Goal: Check status: Check status

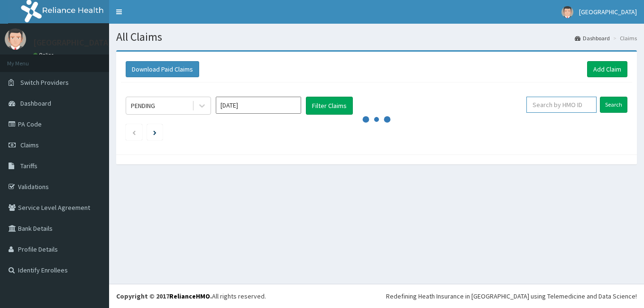
click at [559, 102] on input "text" at bounding box center [561, 105] width 70 height 16
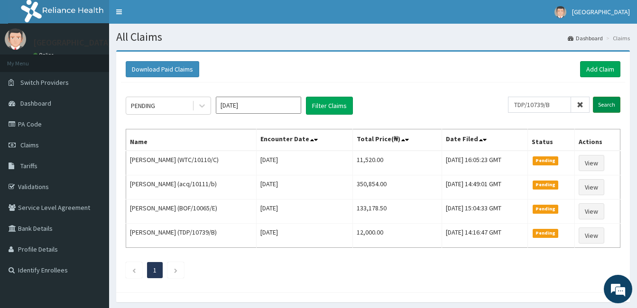
click at [600, 106] on input "Search" at bounding box center [607, 105] width 28 height 16
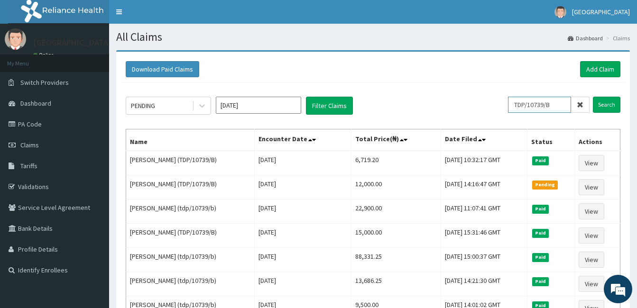
click at [558, 102] on input "TDP/10739/B" at bounding box center [539, 105] width 63 height 16
type input "T"
click at [606, 106] on input "Search" at bounding box center [607, 105] width 28 height 16
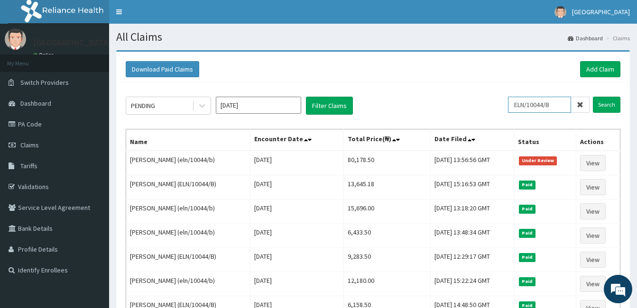
click at [564, 102] on input "ELN/10044/B" at bounding box center [539, 105] width 63 height 16
type input "E"
click at [609, 102] on input "Search" at bounding box center [607, 105] width 28 height 16
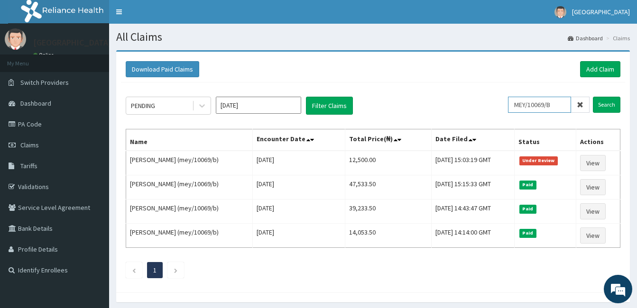
click at [561, 100] on input "MEY/10069/B" at bounding box center [539, 105] width 63 height 16
type input "M"
click at [610, 99] on input "Search" at bounding box center [607, 105] width 28 height 16
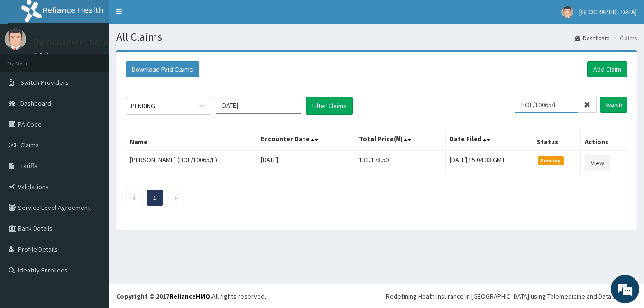
click at [565, 109] on input "BOF/10065/E" at bounding box center [546, 105] width 63 height 16
type input "B"
click at [608, 108] on input "Search" at bounding box center [614, 105] width 28 height 16
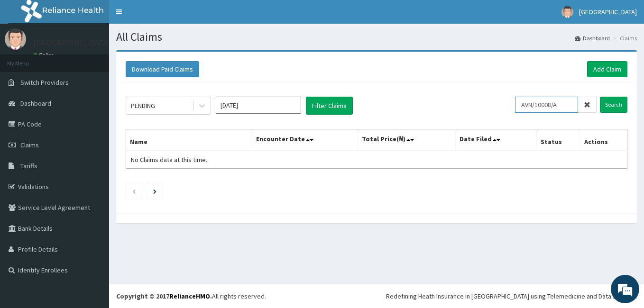
click at [534, 103] on input "AVN/10008/A" at bounding box center [546, 105] width 63 height 16
click at [607, 102] on input "Search" at bounding box center [614, 105] width 28 height 16
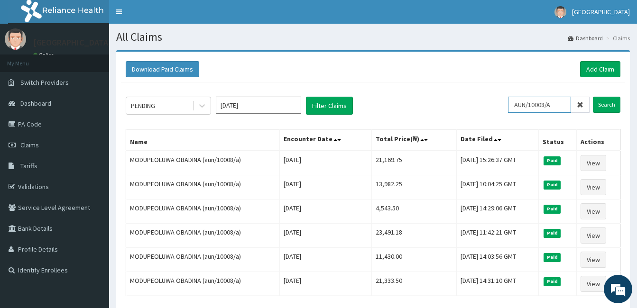
click at [568, 104] on input "AUN/10008/A" at bounding box center [539, 105] width 63 height 16
type input "A"
click at [603, 104] on input "Search" at bounding box center [607, 105] width 28 height 16
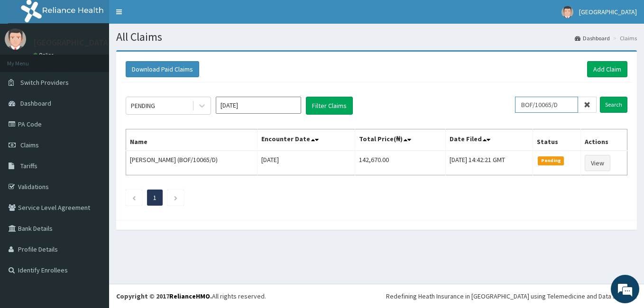
click at [572, 101] on input "BOF/10065/D" at bounding box center [546, 105] width 63 height 16
click at [570, 96] on div "PENDING Sep 2025 Filter Claims BOF/10065/D Search Name Encounter Date Total Pri…" at bounding box center [376, 149] width 511 height 133
click at [568, 107] on input "BOF/10065/D" at bounding box center [546, 105] width 63 height 16
type input "B"
click at [609, 102] on input "Search" at bounding box center [614, 105] width 28 height 16
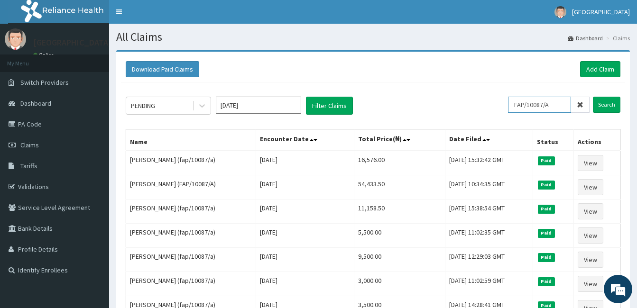
click at [559, 108] on input "FAP/10087/A" at bounding box center [539, 105] width 63 height 16
type input "F"
click at [597, 99] on input "Search" at bounding box center [607, 105] width 28 height 16
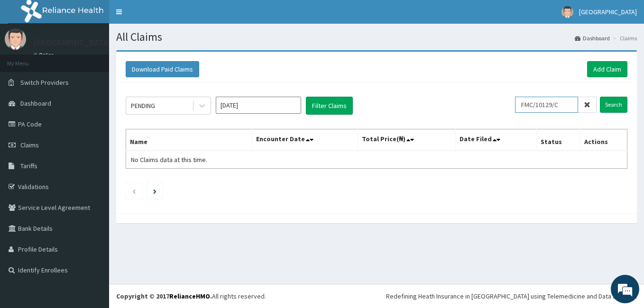
click at [568, 108] on input "FMC/10129/C" at bounding box center [546, 105] width 63 height 16
type input "F"
click at [613, 100] on input "Search" at bounding box center [614, 105] width 28 height 16
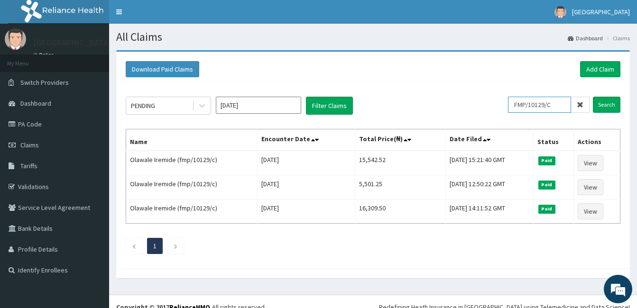
click at [565, 103] on input "FMP/10129/C" at bounding box center [539, 105] width 63 height 16
type input "F"
click at [596, 106] on input "Search" at bounding box center [607, 105] width 28 height 16
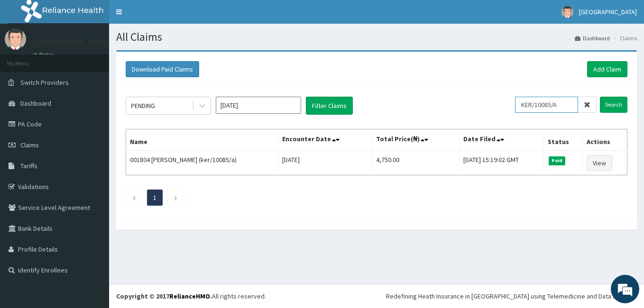
click at [569, 109] on input "KER/10085/A" at bounding box center [546, 105] width 63 height 16
type input "K"
click at [604, 108] on input "Search" at bounding box center [614, 105] width 28 height 16
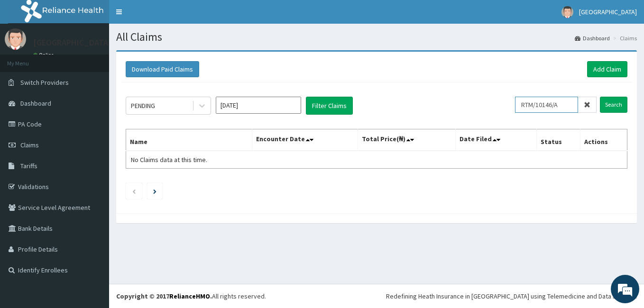
click at [565, 104] on input "RTM/10146/A" at bounding box center [546, 105] width 63 height 16
type input "R"
click at [615, 102] on input "Search" at bounding box center [614, 105] width 28 height 16
click at [569, 102] on input "RTM/10146/A" at bounding box center [546, 105] width 63 height 16
type input "R"
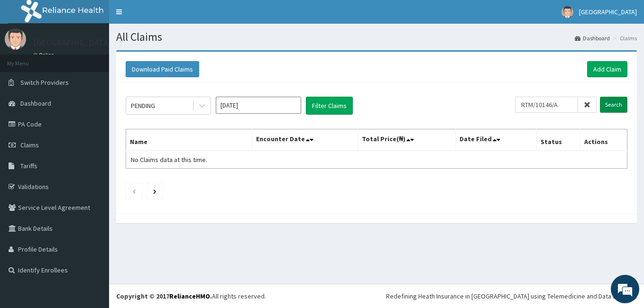
click at [618, 105] on input "Search" at bounding box center [614, 105] width 28 height 16
click at [573, 104] on input "RTM/10146/A" at bounding box center [546, 105] width 63 height 16
type input "R"
click at [618, 108] on input "Search" at bounding box center [614, 105] width 28 height 16
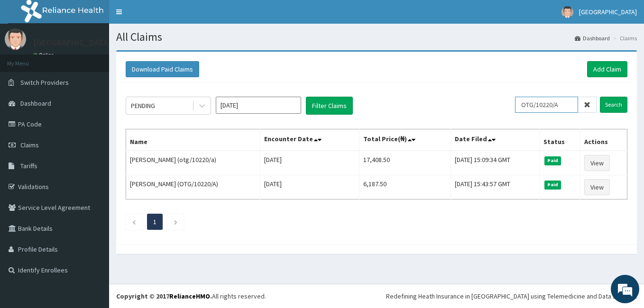
click at [565, 101] on input "OTG/10220/A" at bounding box center [546, 105] width 63 height 16
type input "O"
click at [608, 103] on input "Search" at bounding box center [614, 105] width 28 height 16
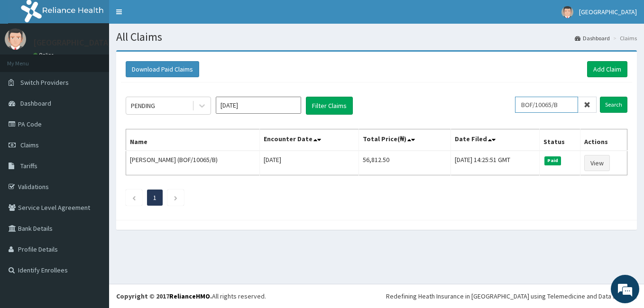
click at [571, 106] on input "BOF/10065/B" at bounding box center [546, 105] width 63 height 16
type input "B"
click at [607, 102] on input "Search" at bounding box center [614, 105] width 28 height 16
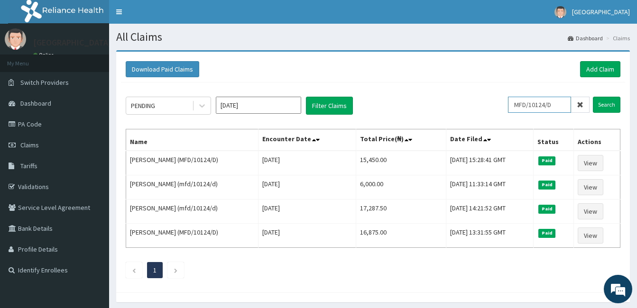
click at [562, 101] on input "MFD/10124/D" at bounding box center [539, 105] width 63 height 16
type input "M"
click at [597, 105] on input "Search" at bounding box center [607, 105] width 28 height 16
click at [557, 103] on input "SLB/10846/C" at bounding box center [539, 105] width 63 height 16
type input "S"
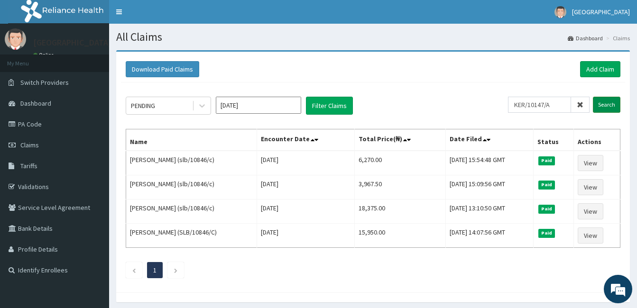
click at [613, 103] on input "Search" at bounding box center [607, 105] width 28 height 16
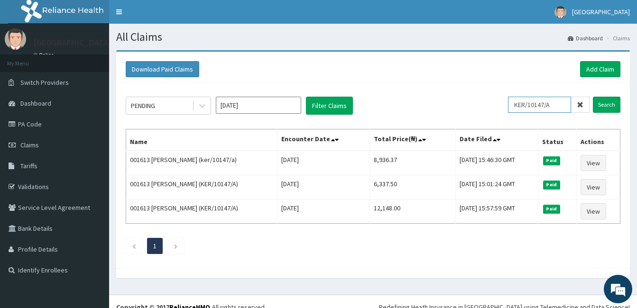
click at [560, 106] on input "KER/10147/A" at bounding box center [539, 105] width 63 height 16
type input "K"
click at [601, 102] on input "Search" at bounding box center [607, 105] width 28 height 16
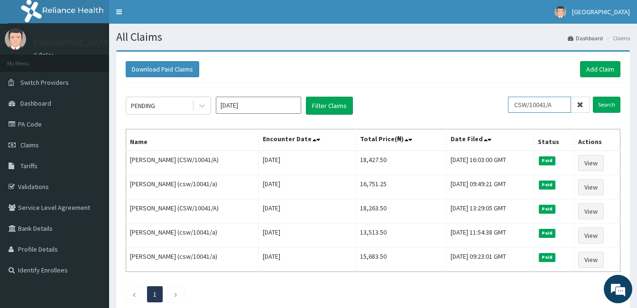
click at [561, 106] on input "CSW/10041/A" at bounding box center [539, 105] width 63 height 16
type input "C"
click at [611, 106] on input "Search" at bounding box center [607, 105] width 28 height 16
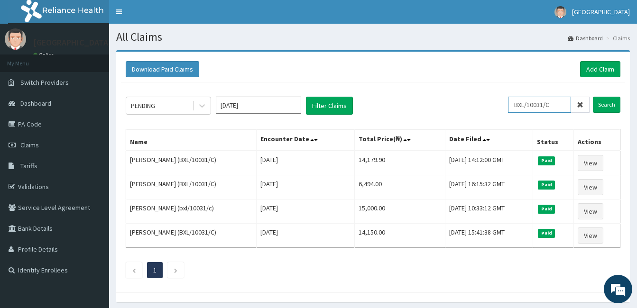
click at [569, 102] on input "BXL/10031/C" at bounding box center [539, 105] width 63 height 16
type input "B"
click at [539, 106] on input "text" at bounding box center [554, 105] width 70 height 16
type input "TDP/10739/B"
click at [606, 108] on input "Search" at bounding box center [607, 105] width 28 height 16
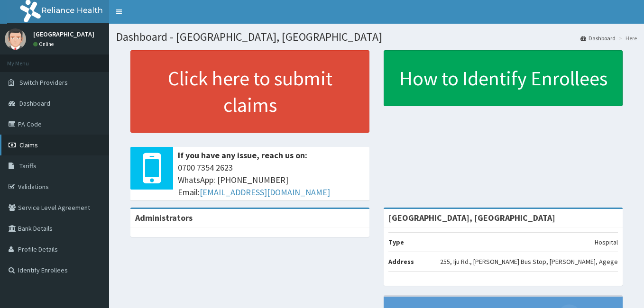
click at [36, 144] on span "Claims" at bounding box center [28, 145] width 18 height 9
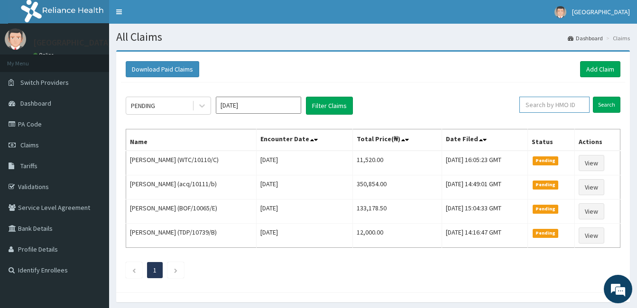
click at [557, 109] on input "text" at bounding box center [554, 105] width 70 height 16
click at [608, 108] on input "Search" at bounding box center [607, 105] width 28 height 16
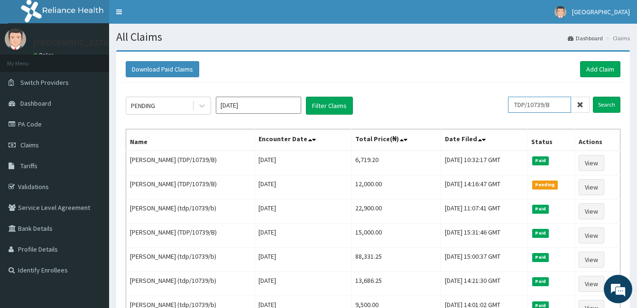
click at [555, 110] on input "TDP/10739/B" at bounding box center [539, 105] width 63 height 16
type input "T"
click at [598, 105] on input "Search" at bounding box center [607, 105] width 28 height 16
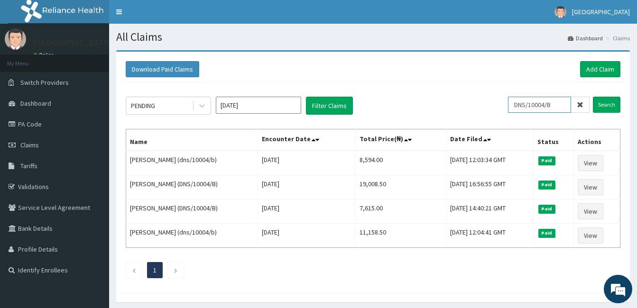
click at [559, 110] on input "DNS/10004/B" at bounding box center [539, 105] width 63 height 16
type input "D"
click at [608, 104] on input "Search" at bounding box center [607, 105] width 28 height 16
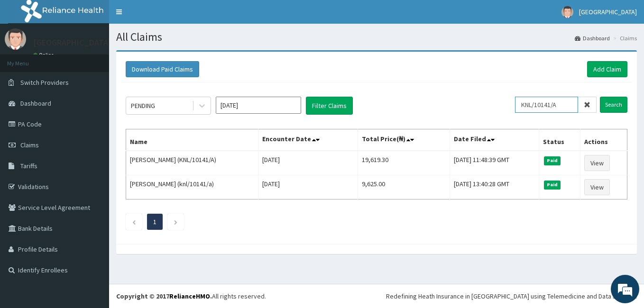
click at [574, 108] on input "KNL/10141/A" at bounding box center [546, 105] width 63 height 16
type input "K"
click at [612, 108] on input "Search" at bounding box center [614, 105] width 28 height 16
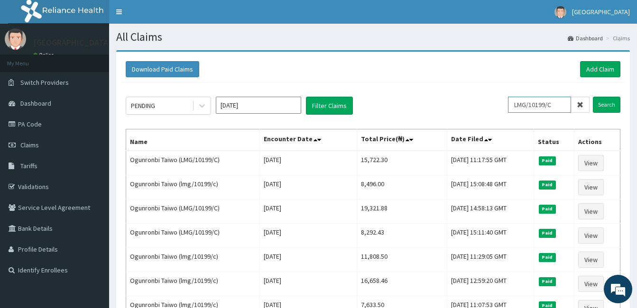
click at [558, 102] on input "LMG/10199/C" at bounding box center [539, 105] width 63 height 16
type input "L"
click at [612, 107] on input "Search" at bounding box center [607, 105] width 28 height 16
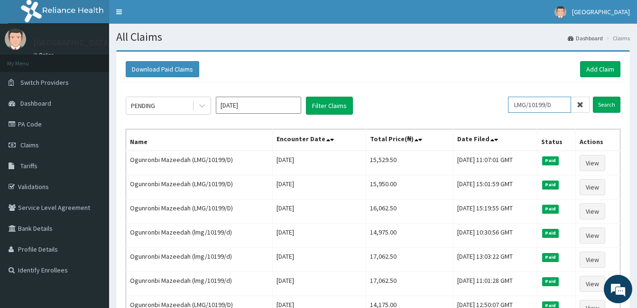
click at [565, 107] on input "LMG/10199/D" at bounding box center [539, 105] width 63 height 16
click at [613, 100] on input "Search" at bounding box center [607, 105] width 28 height 16
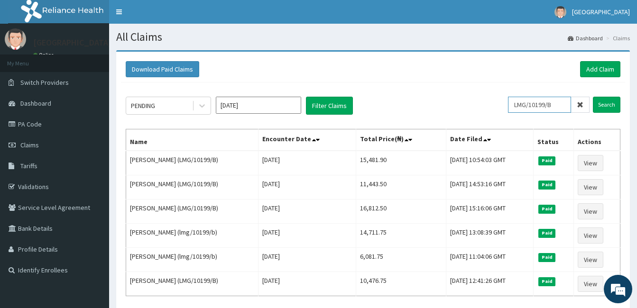
click at [561, 99] on input "LMG/10199/B" at bounding box center [539, 105] width 63 height 16
type input "L"
click at [598, 106] on input "Search" at bounding box center [607, 105] width 28 height 16
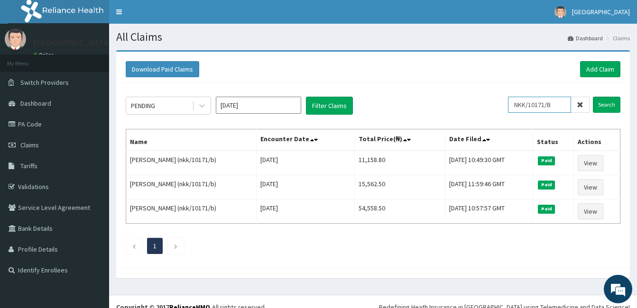
click at [566, 105] on input "NKK/10171/B" at bounding box center [539, 105] width 63 height 16
type input "N"
click at [599, 106] on input "Search" at bounding box center [607, 105] width 28 height 16
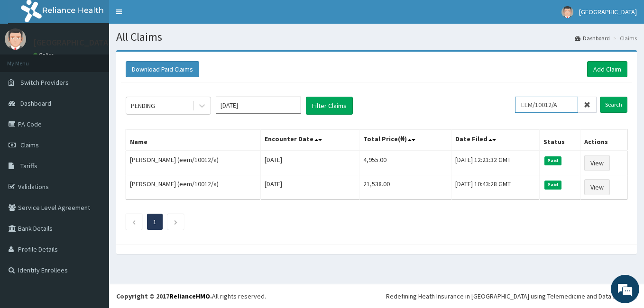
click at [568, 105] on input "EEM/10012/A" at bounding box center [546, 105] width 63 height 16
type input "E"
click at [618, 101] on input "Search" at bounding box center [614, 105] width 28 height 16
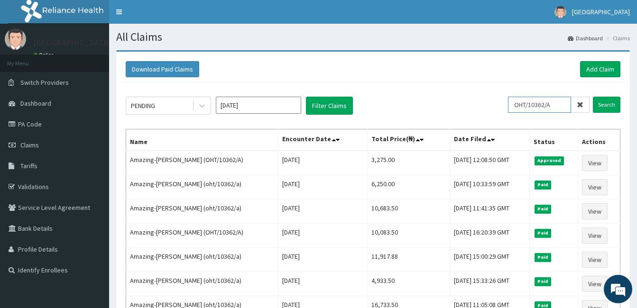
click at [562, 104] on input "OHT/10362/A" at bounding box center [539, 105] width 63 height 16
type input "O"
click at [600, 102] on input "Search" at bounding box center [607, 105] width 28 height 16
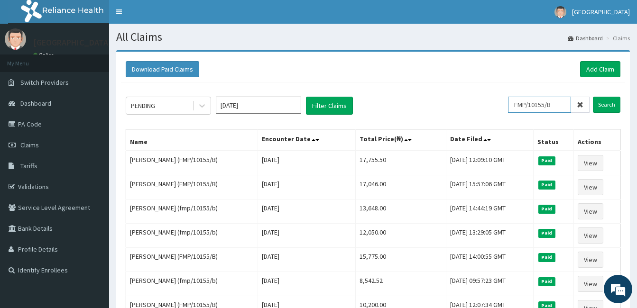
click at [567, 101] on input "FMP/10155/B" at bounding box center [539, 105] width 63 height 16
type input "F"
click at [615, 100] on input "Search" at bounding box center [607, 105] width 28 height 16
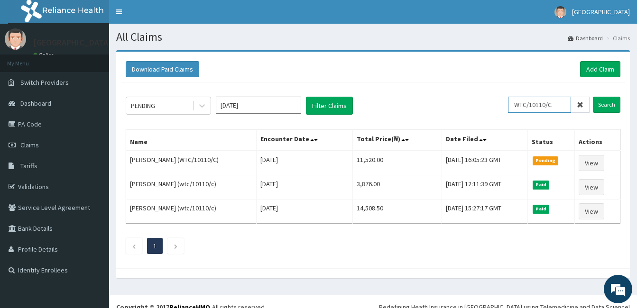
click at [562, 107] on input "WTC/10110/C" at bounding box center [539, 105] width 63 height 16
type input "W"
click at [601, 105] on input "Search" at bounding box center [607, 105] width 28 height 16
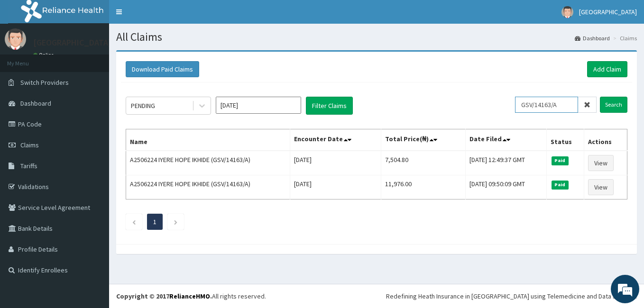
click at [574, 108] on input "GSV/14163/A" at bounding box center [546, 105] width 63 height 16
type input "G"
click at [609, 101] on input "Search" at bounding box center [614, 105] width 28 height 16
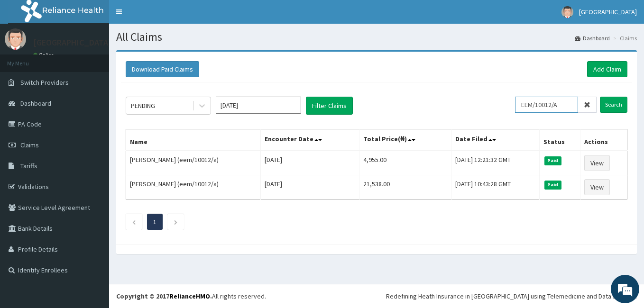
click at [564, 109] on input "EEM/10012/A" at bounding box center [546, 105] width 63 height 16
type input "E"
click at [603, 104] on input "Search" at bounding box center [614, 105] width 28 height 16
click at [570, 107] on input "PRN/10009/B" at bounding box center [546, 105] width 63 height 16
type input "P"
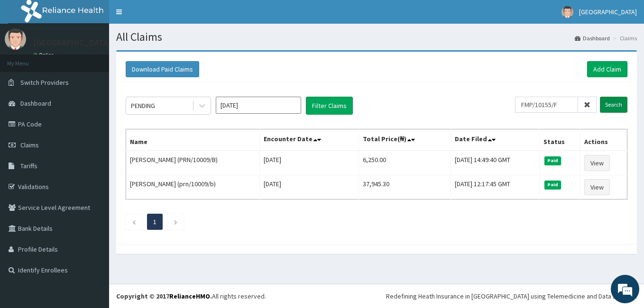
click at [617, 108] on input "Search" at bounding box center [614, 105] width 28 height 16
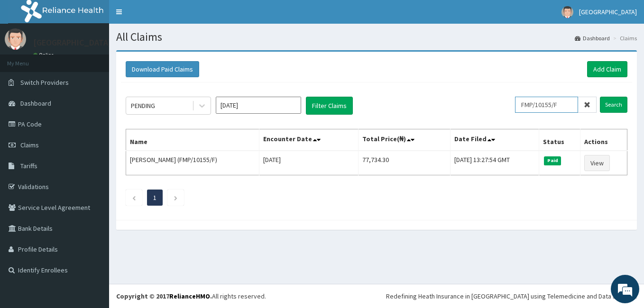
click at [562, 99] on input "FMP/10155/F" at bounding box center [546, 105] width 63 height 16
type input "F"
type input "HPS/10052/A"
click at [609, 104] on input "Search" at bounding box center [614, 105] width 28 height 16
